Goal: Information Seeking & Learning: Check status

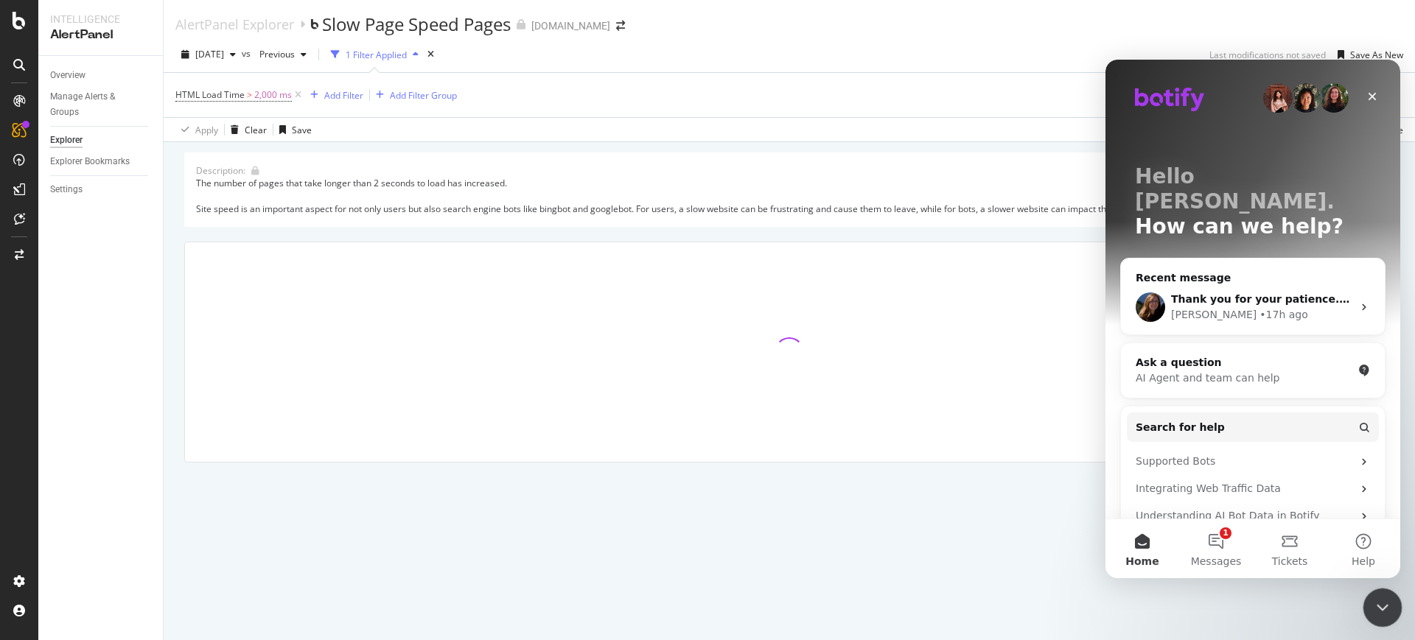
click at [1394, 604] on div "Close Intercom Messenger" at bounding box center [1380, 605] width 35 height 35
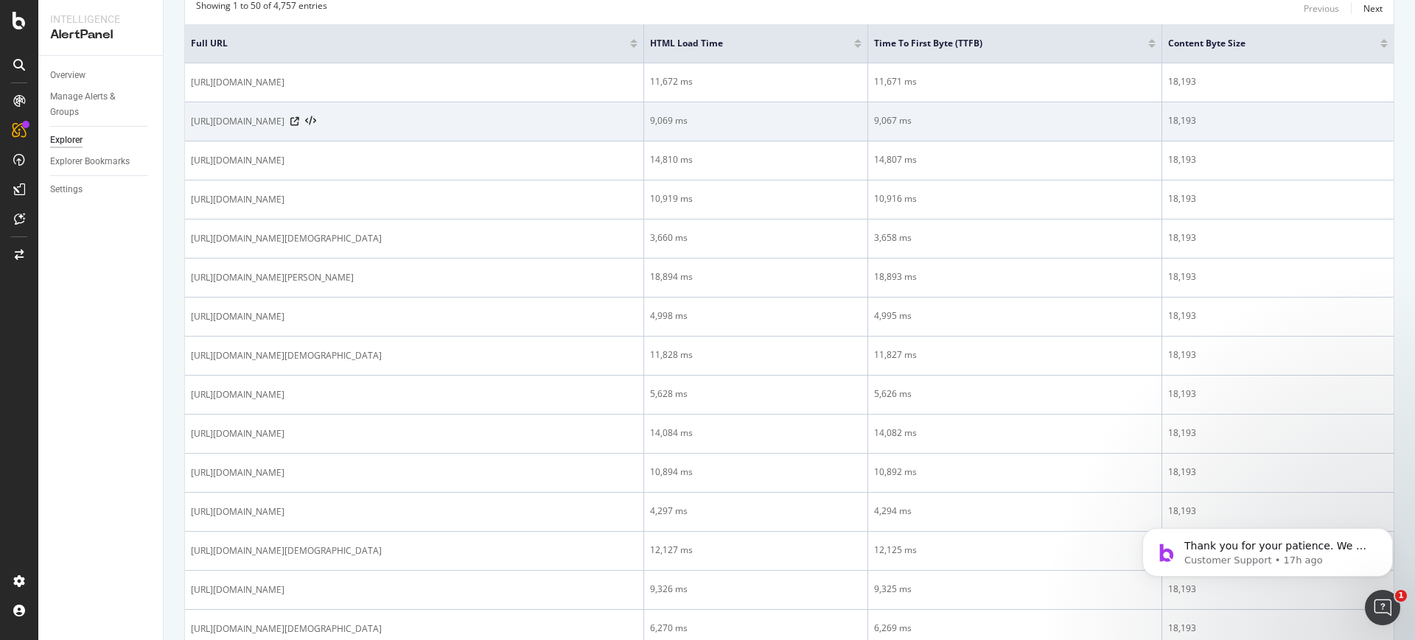
scroll to position [295, 0]
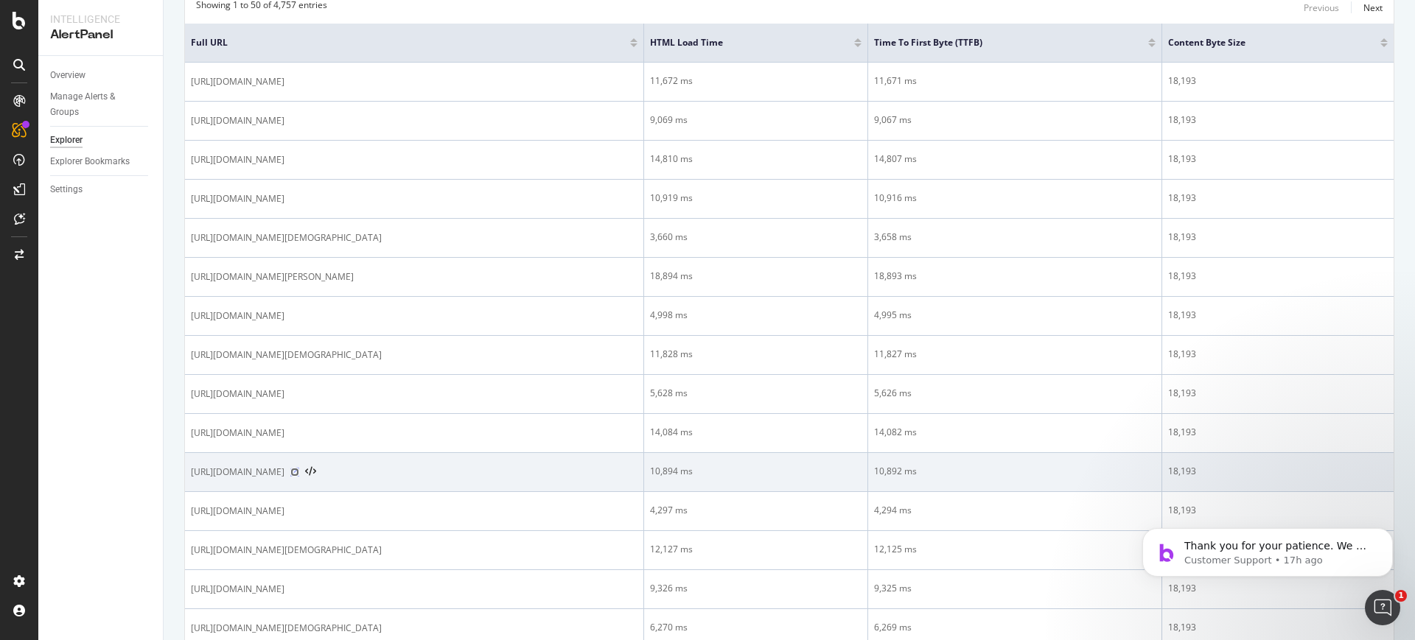
click at [299, 472] on icon at bounding box center [294, 472] width 9 height 9
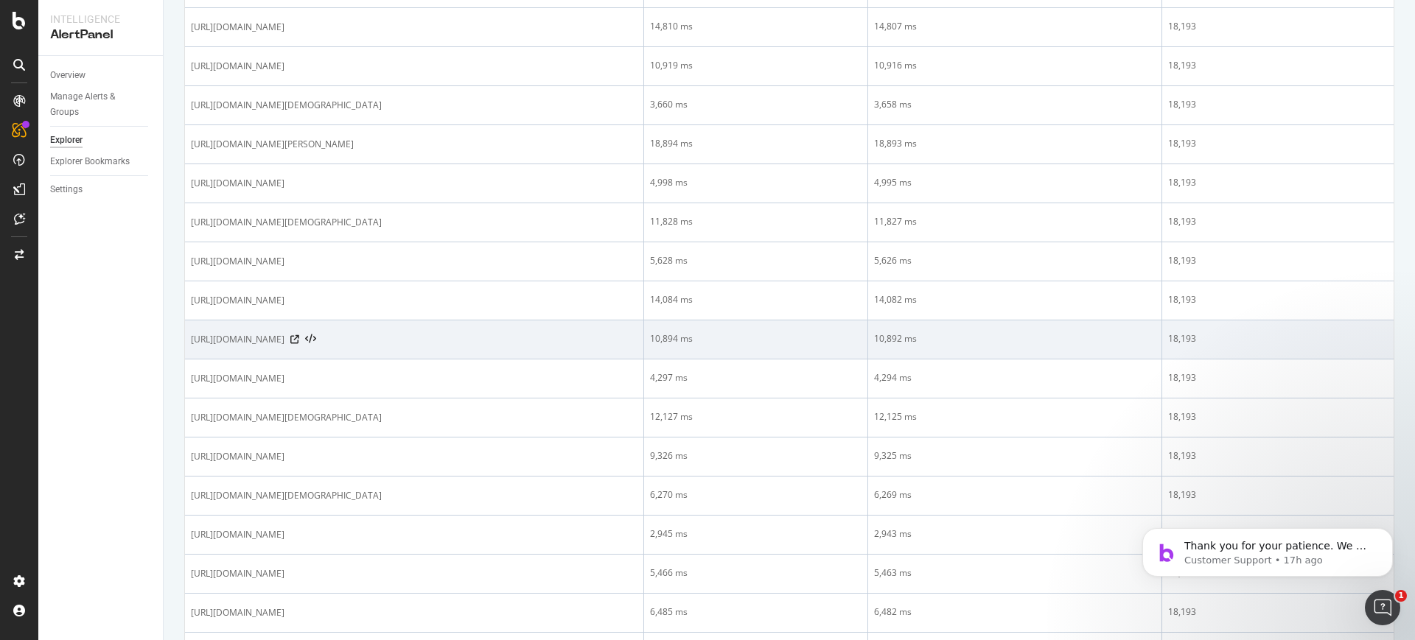
scroll to position [0, 0]
